Goal: Contribute content: Add original content to the website for others to see

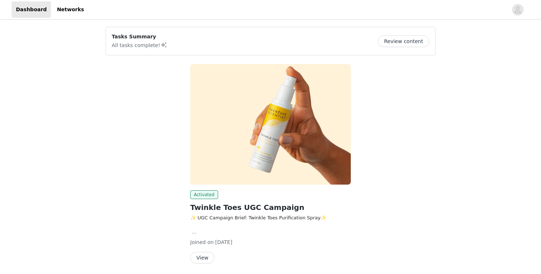
scroll to position [26, 0]
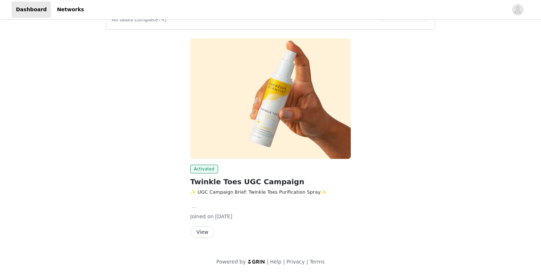
click at [199, 232] on button "View" at bounding box center [202, 232] width 24 height 12
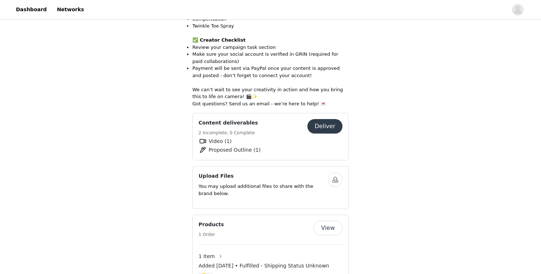
scroll to position [502, 0]
click at [327, 118] on button "Deliver" at bounding box center [324, 125] width 35 height 14
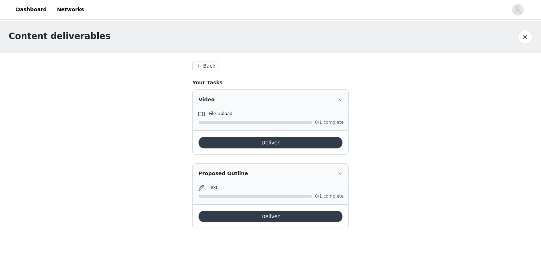
click at [267, 214] on button "Deliver" at bounding box center [270, 216] width 144 height 12
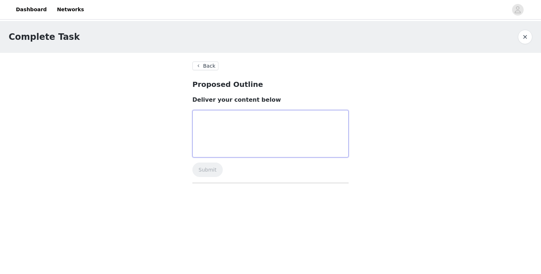
click at [252, 134] on textarea at bounding box center [270, 133] width 156 height 47
paste textarea "Loremi dol sit Amet: [Consect adip: Eli se d eius tem incidid u labo et dolore …"
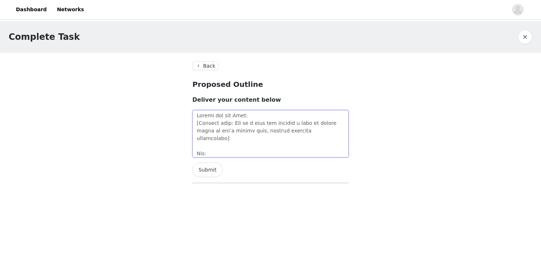
drag, startPoint x: 253, startPoint y: 123, endPoint x: 234, endPoint y: 123, distance: 19.5
click at [234, 123] on textarea at bounding box center [270, 133] width 156 height 47
click at [271, 123] on textarea at bounding box center [270, 133] width 156 height 47
click at [197, 122] on textarea at bounding box center [270, 133] width 156 height 47
click at [198, 123] on textarea at bounding box center [270, 133] width 156 height 47
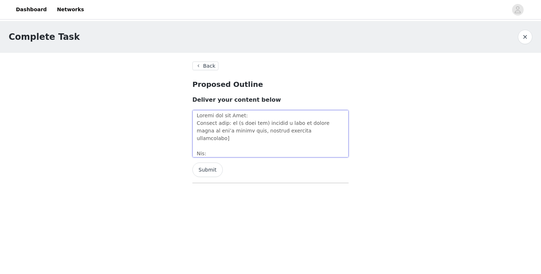
click at [326, 134] on textarea at bounding box center [270, 133] width 156 height 47
click at [197, 123] on textarea at bounding box center [270, 133] width 156 height 47
drag, startPoint x: 228, startPoint y: 123, endPoint x: 193, endPoint y: 123, distance: 35.1
click at [193, 123] on textarea at bounding box center [270, 133] width 156 height 47
drag, startPoint x: 212, startPoint y: 147, endPoint x: 196, endPoint y: 147, distance: 15.9
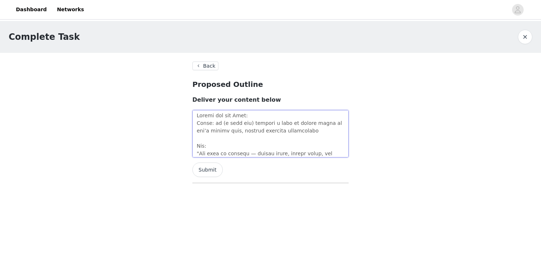
click at [196, 147] on textarea at bounding box center [270, 133] width 156 height 47
click at [196, 154] on textarea at bounding box center [270, 133] width 156 height 47
click at [273, 146] on textarea at bounding box center [270, 133] width 156 height 47
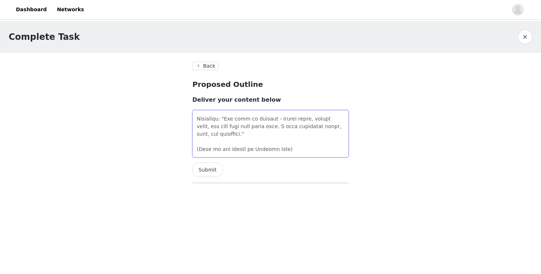
scroll to position [28, 0]
click at [252, 134] on textarea at bounding box center [270, 133] width 156 height 47
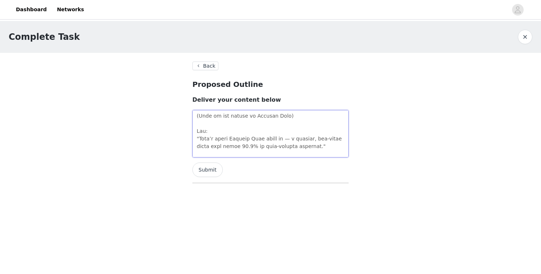
scroll to position [48, 0]
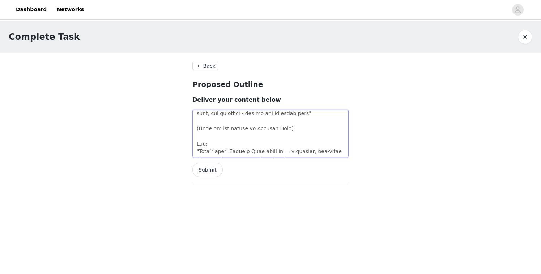
click at [195, 129] on textarea at bounding box center [270, 133] width 156 height 47
click at [312, 126] on textarea at bounding box center [270, 133] width 156 height 47
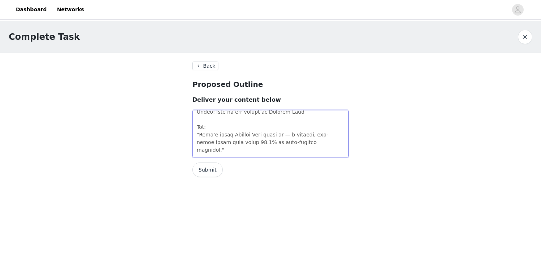
scroll to position [69, 0]
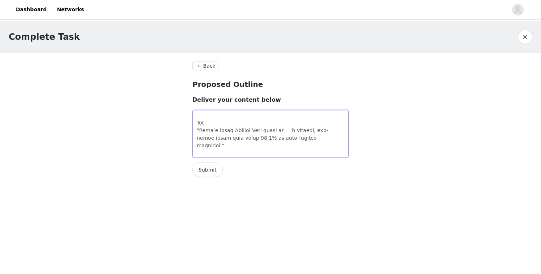
click at [198, 129] on textarea at bounding box center [270, 133] width 156 height 47
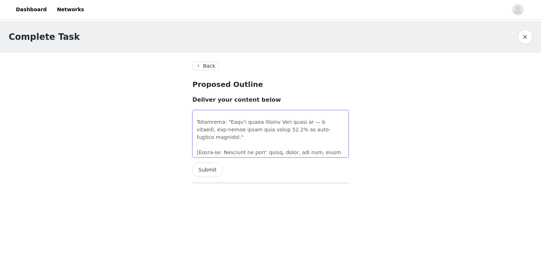
scroll to position [70, 0]
click at [315, 121] on textarea at bounding box center [270, 133] width 156 height 47
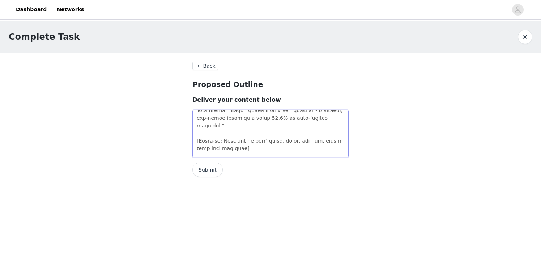
scroll to position [93, 0]
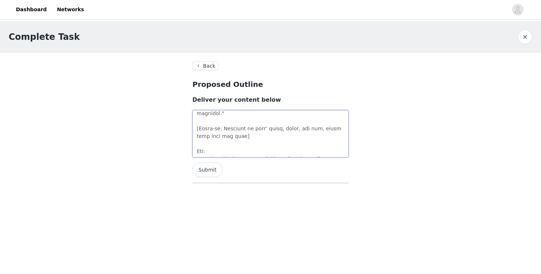
drag, startPoint x: 199, startPoint y: 120, endPoint x: 191, endPoint y: 122, distance: 8.9
click at [191, 122] on section "Back Proposed Outline Deliver your content below Submit" at bounding box center [271, 127] width 174 height 149
click at [265, 128] on textarea at bounding box center [270, 133] width 156 height 47
click at [200, 127] on textarea at bounding box center [270, 133] width 156 height 47
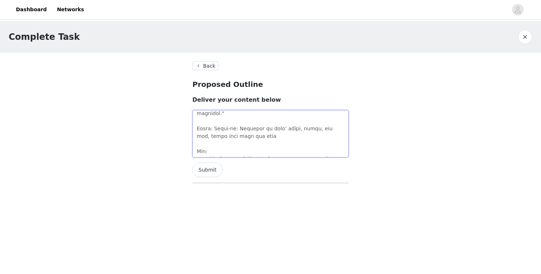
drag, startPoint x: 225, startPoint y: 126, endPoint x: 191, endPoint y: 128, distance: 33.7
click at [191, 128] on section "Back Proposed Outline Deliver your content below Submit" at bounding box center [271, 127] width 174 height 149
drag, startPoint x: 247, startPoint y: 127, endPoint x: 191, endPoint y: 130, distance: 56.5
click at [191, 130] on section "Back Proposed Outline Deliver your content below Submit" at bounding box center [271, 127] width 174 height 149
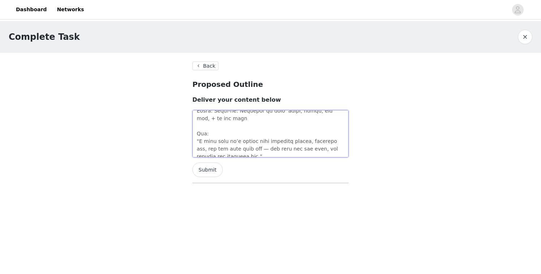
scroll to position [111, 0]
drag, startPoint x: 196, startPoint y: 132, endPoint x: 196, endPoint y: 124, distance: 7.6
click at [196, 124] on textarea at bounding box center [270, 133] width 156 height 47
click at [252, 133] on textarea at bounding box center [270, 133] width 156 height 47
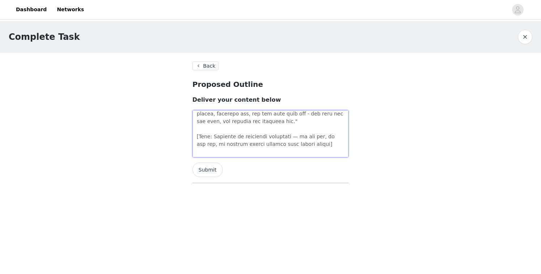
scroll to position [139, 0]
drag, startPoint x: 214, startPoint y: 128, endPoint x: 189, endPoint y: 129, distance: 25.0
click at [189, 129] on section "Back Proposed Outline Deliver your content below Submit" at bounding box center [271, 127] width 174 height 149
click at [308, 136] on textarea at bounding box center [270, 133] width 156 height 47
click at [287, 128] on textarea at bounding box center [270, 133] width 156 height 47
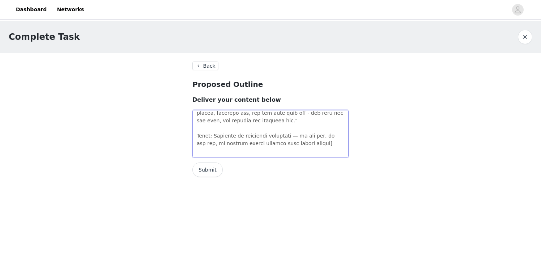
click at [287, 128] on textarea at bounding box center [270, 133] width 156 height 47
click at [311, 142] on textarea at bounding box center [270, 133] width 156 height 47
click at [308, 136] on textarea at bounding box center [270, 133] width 156 height 47
drag, startPoint x: 312, startPoint y: 134, endPoint x: 195, endPoint y: 136, distance: 116.8
click at [195, 136] on textarea at bounding box center [270, 133] width 156 height 47
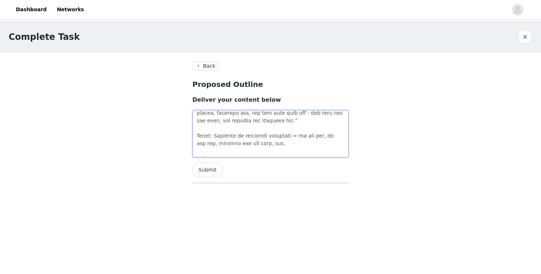
scroll to position [163, 0]
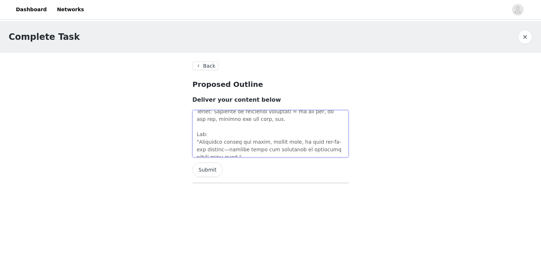
drag, startPoint x: 197, startPoint y: 134, endPoint x: 197, endPoint y: 124, distance: 9.8
click at [197, 124] on textarea at bounding box center [270, 133] width 156 height 47
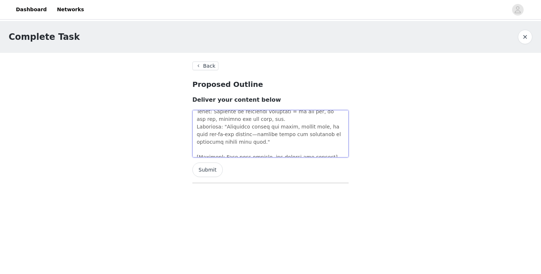
click at [256, 128] on textarea at bounding box center [270, 133] width 156 height 47
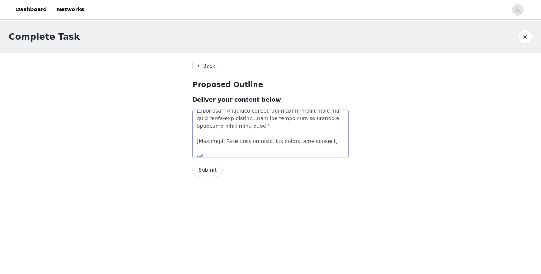
drag, startPoint x: 221, startPoint y: 134, endPoint x: 183, endPoint y: 133, distance: 37.6
click at [184, 133] on section "Back Proposed Outline Deliver your content below Submit" at bounding box center [271, 127] width 174 height 149
click at [323, 135] on textarea at bounding box center [270, 133] width 156 height 47
click at [261, 134] on textarea at bounding box center [270, 133] width 156 height 47
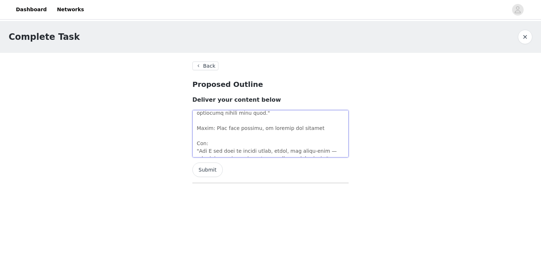
scroll to position [195, 0]
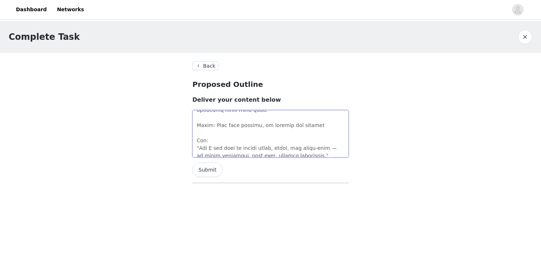
drag, startPoint x: 199, startPoint y: 139, endPoint x: 197, endPoint y: 125, distance: 13.6
click at [197, 125] on textarea at bounding box center [270, 133] width 156 height 47
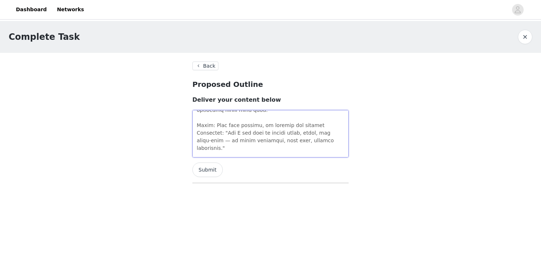
click at [209, 133] on textarea at bounding box center [270, 133] width 156 height 47
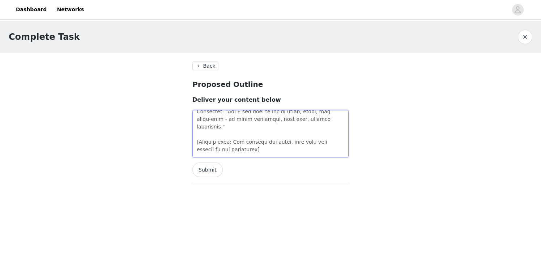
scroll to position [205, 0]
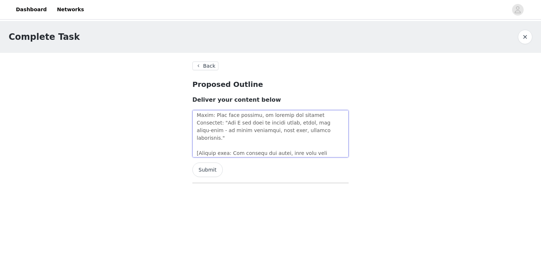
drag, startPoint x: 238, startPoint y: 140, endPoint x: 191, endPoint y: 140, distance: 46.6
click at [191, 140] on section "Back Proposed Outline Deliver your content below Submit" at bounding box center [271, 127] width 174 height 149
click at [297, 140] on textarea at bounding box center [270, 133] width 156 height 47
click at [247, 140] on textarea at bounding box center [270, 133] width 156 height 47
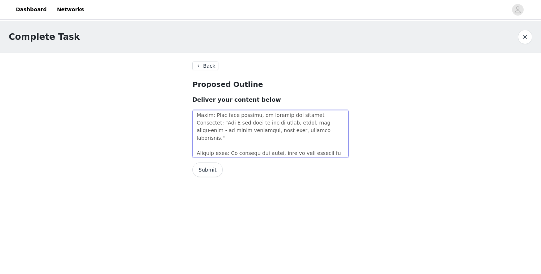
click at [262, 142] on textarea at bounding box center [270, 133] width 156 height 47
drag, startPoint x: 287, startPoint y: 144, endPoint x: 276, endPoint y: 138, distance: 12.3
click at [276, 138] on textarea at bounding box center [270, 133] width 156 height 47
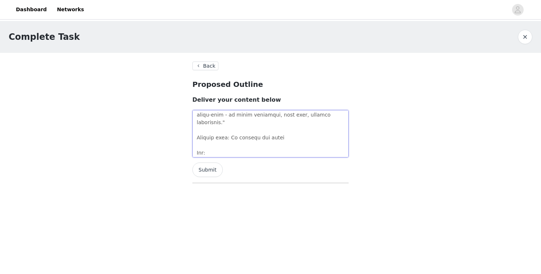
scroll to position [222, 0]
drag, startPoint x: 200, startPoint y: 145, endPoint x: 195, endPoint y: 133, distance: 12.6
click at [195, 133] on textarea at bounding box center [270, 133] width 156 height 47
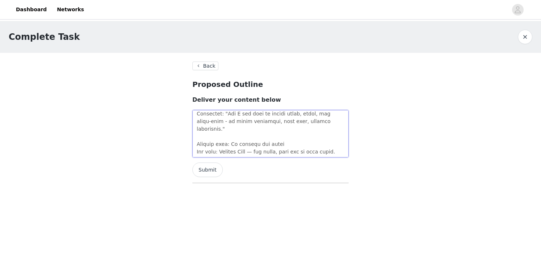
scroll to position [207, 0]
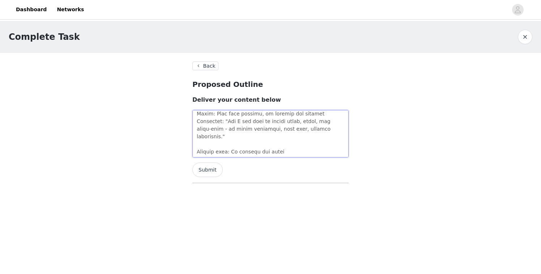
click at [285, 144] on textarea at bounding box center [270, 133] width 156 height 47
click at [230, 145] on textarea at bounding box center [270, 133] width 156 height 47
click at [261, 143] on textarea at bounding box center [270, 133] width 156 height 47
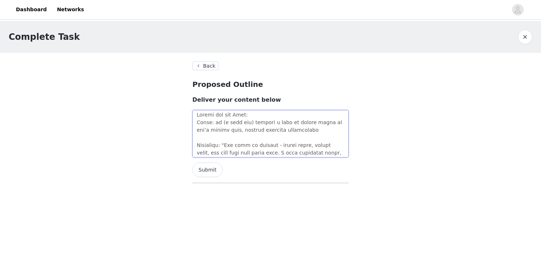
scroll to position [1, 0]
click at [264, 136] on textarea at bounding box center [270, 133] width 156 height 47
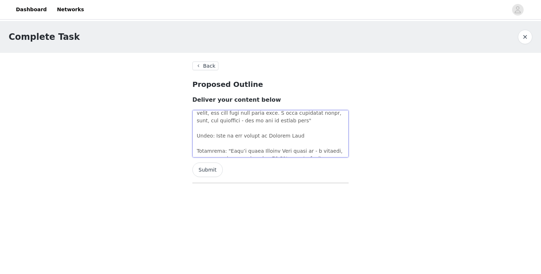
scroll to position [41, 0]
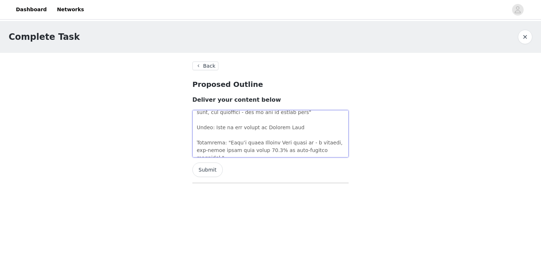
click at [244, 134] on textarea at bounding box center [270, 133] width 156 height 47
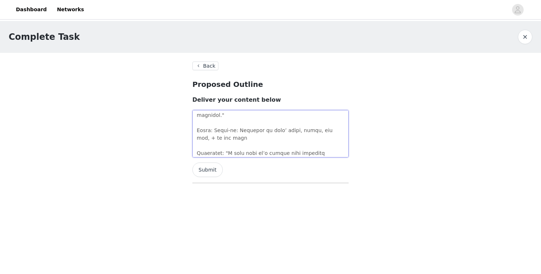
scroll to position [82, 0]
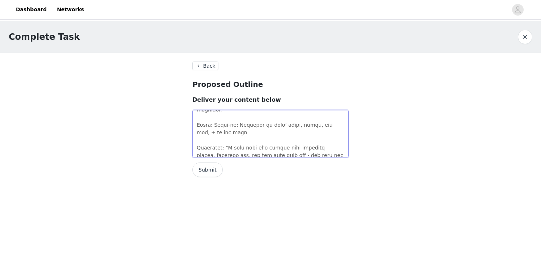
click at [232, 131] on textarea at bounding box center [270, 133] width 156 height 47
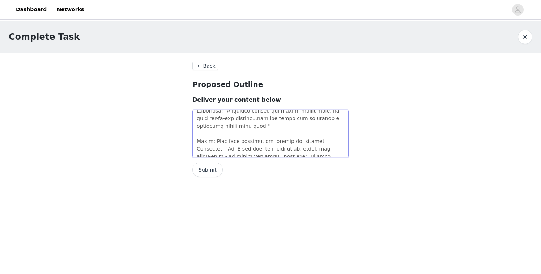
scroll to position [184, 0]
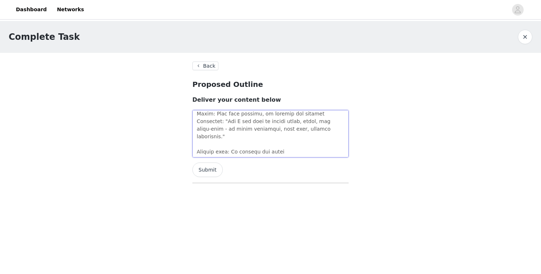
type textarea "Loremi dol sit Amet: Conse: ad (e sedd eiu) tempori u labo et dolore magna al e…"
click at [210, 172] on button "Submit" at bounding box center [207, 169] width 30 height 14
